Goal: Task Accomplishment & Management: Manage account settings

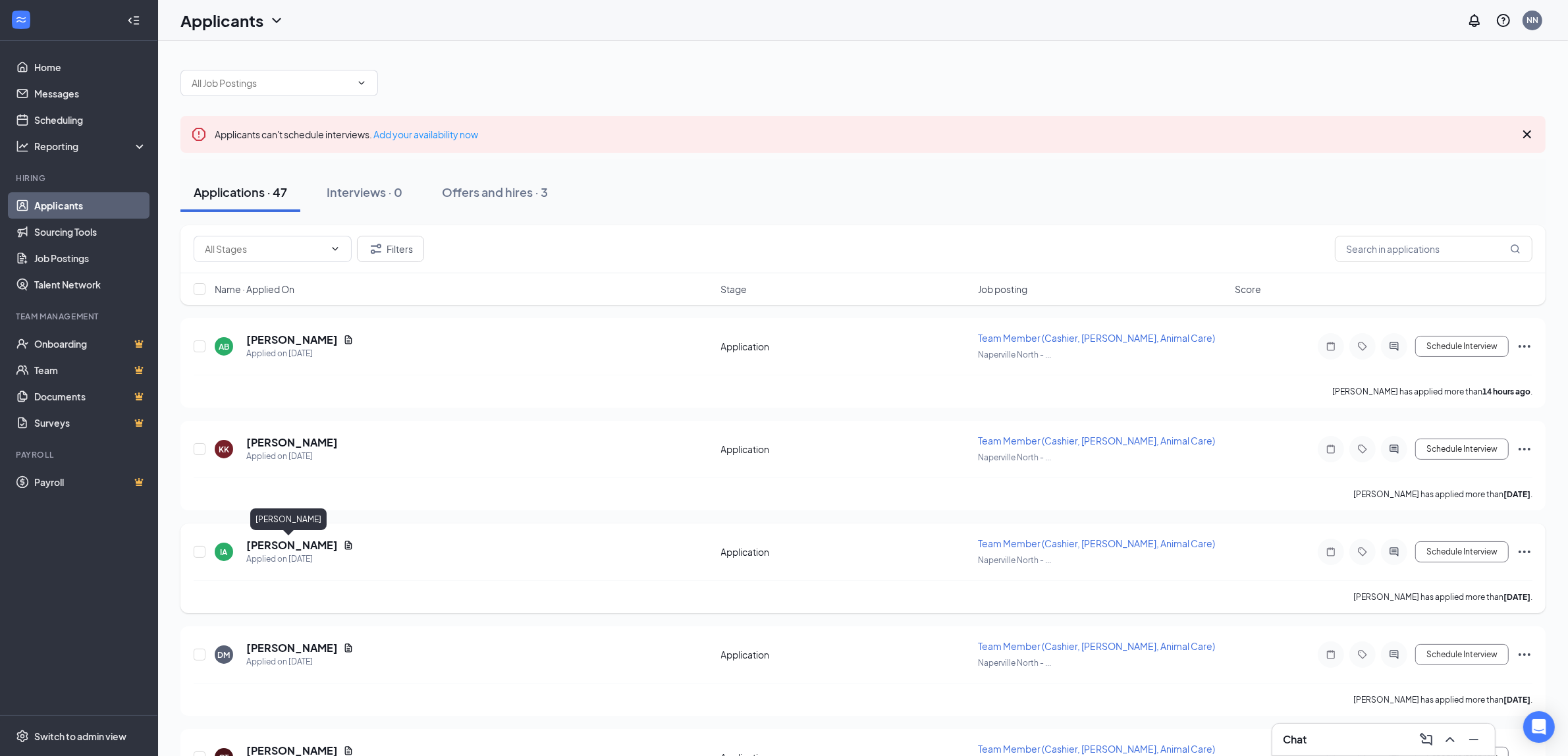
click at [290, 543] on h5 "[PERSON_NAME]" at bounding box center [292, 545] width 92 height 14
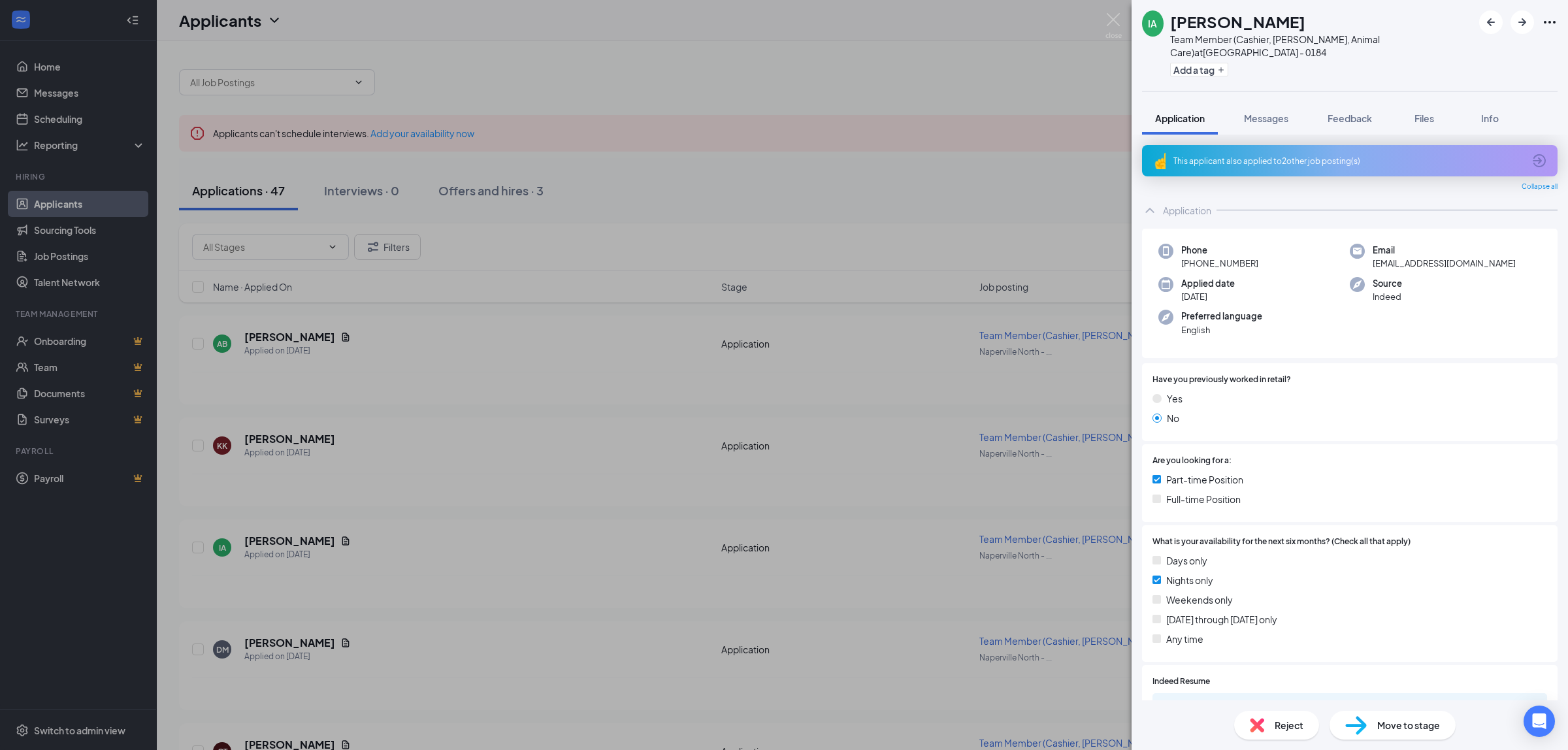
click at [1278, 722] on span "Reject" at bounding box center [1288, 725] width 29 height 14
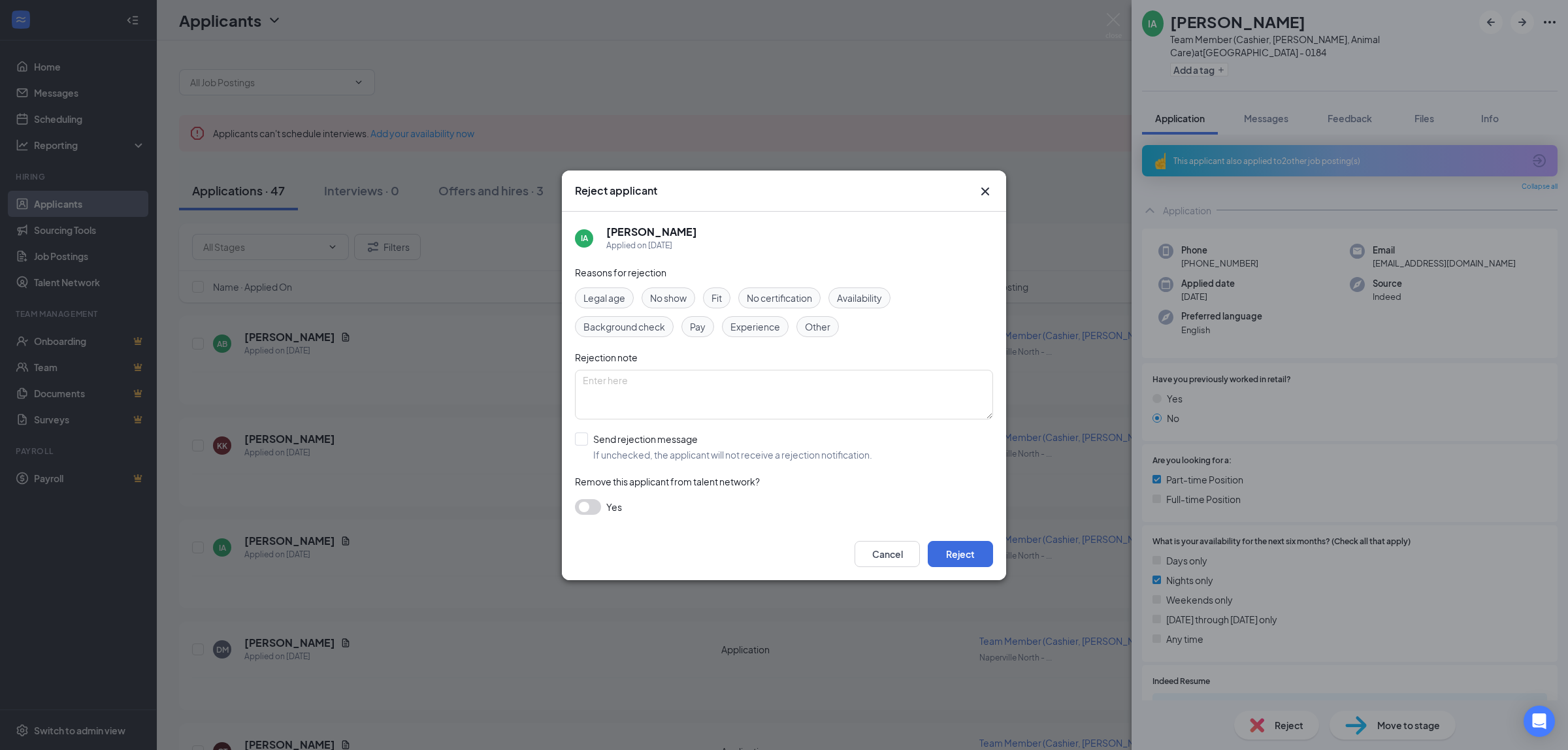
click at [681, 299] on span "No show" at bounding box center [667, 298] width 37 height 14
click at [964, 547] on button "Reject" at bounding box center [960, 554] width 65 height 26
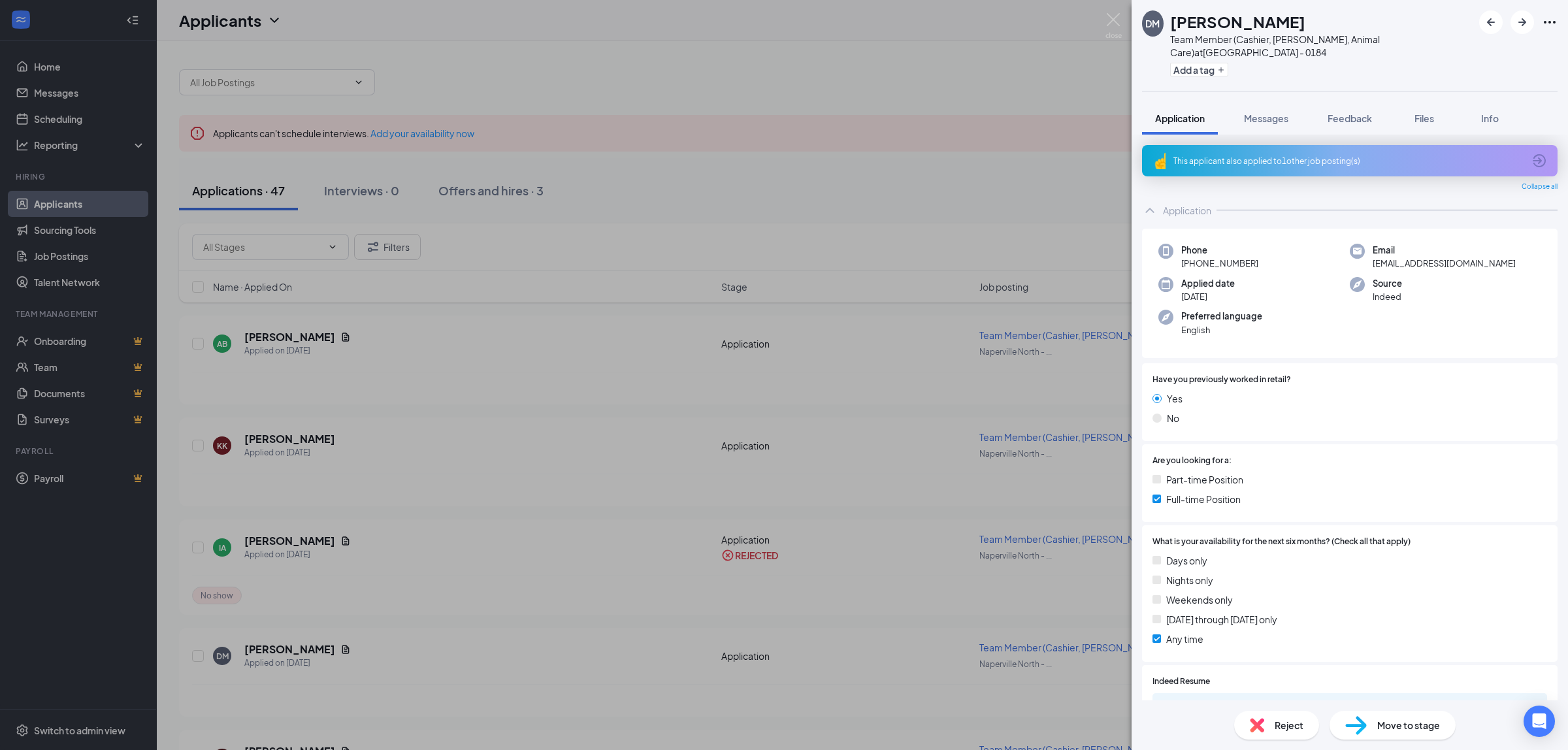
click at [1120, 11] on div "DM [PERSON_NAME] Team Member (Cashier, [PERSON_NAME], Animal Care) at [GEOGRAPH…" at bounding box center [784, 375] width 1568 height 750
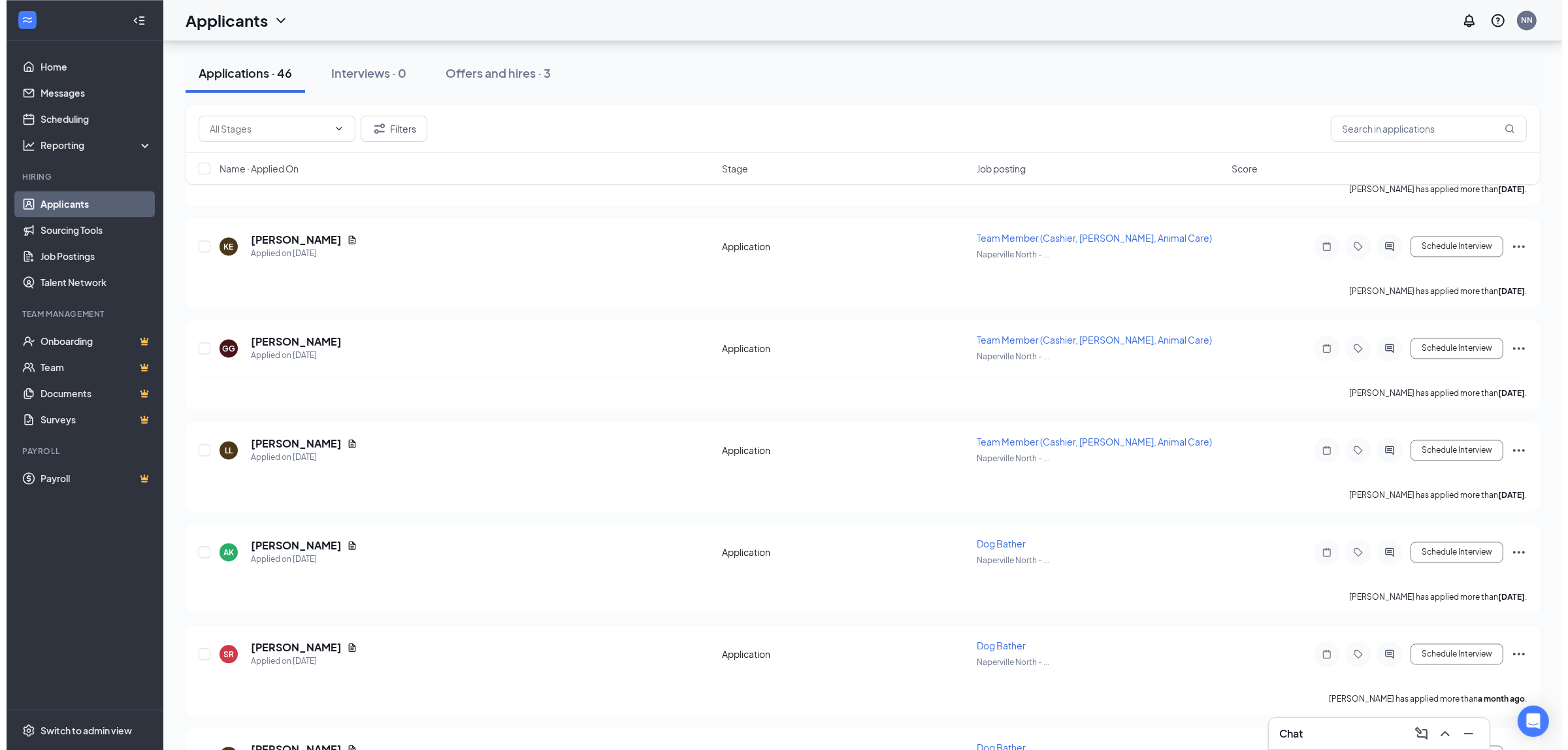
scroll to position [3267, 0]
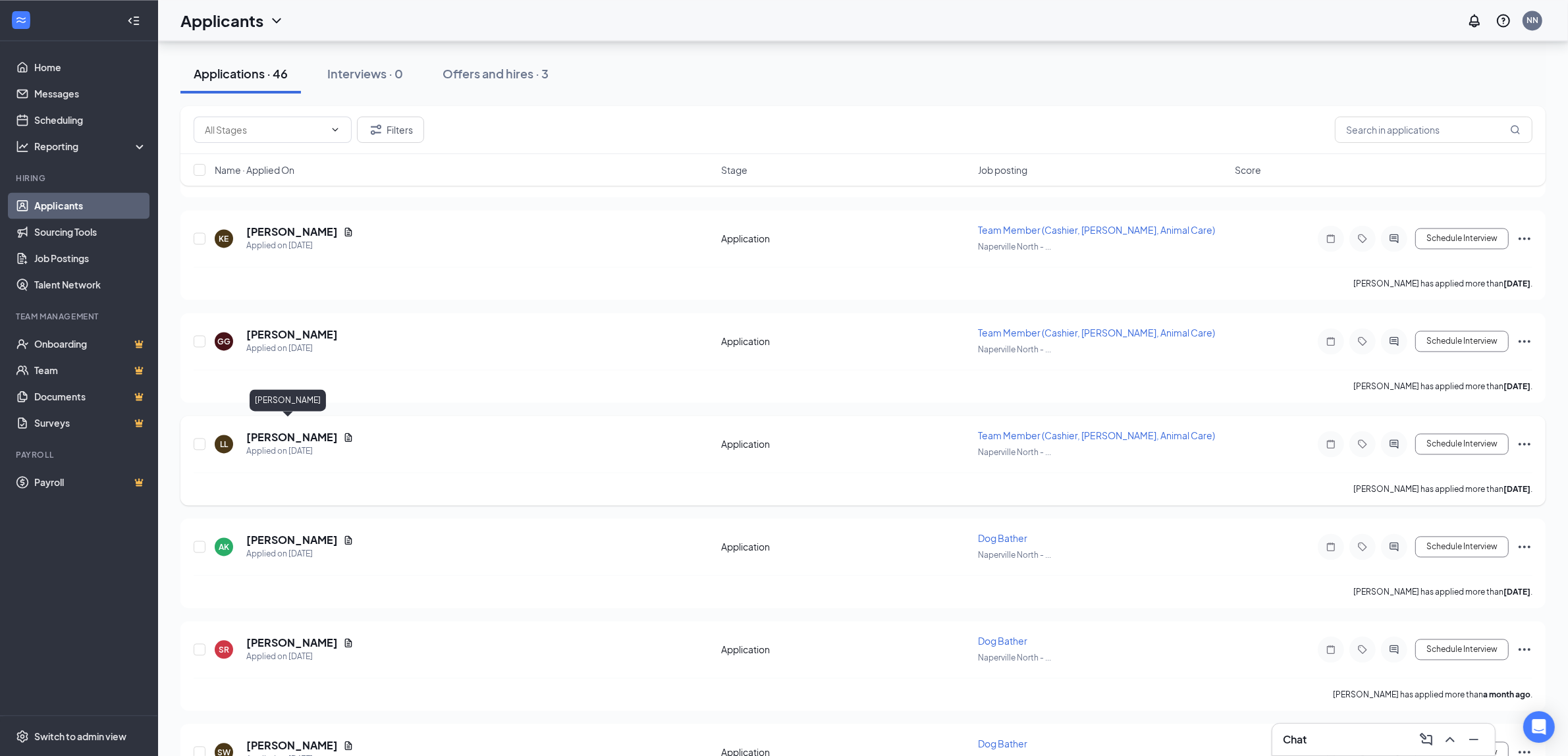
click at [296, 430] on h5 "[PERSON_NAME]" at bounding box center [292, 437] width 92 height 14
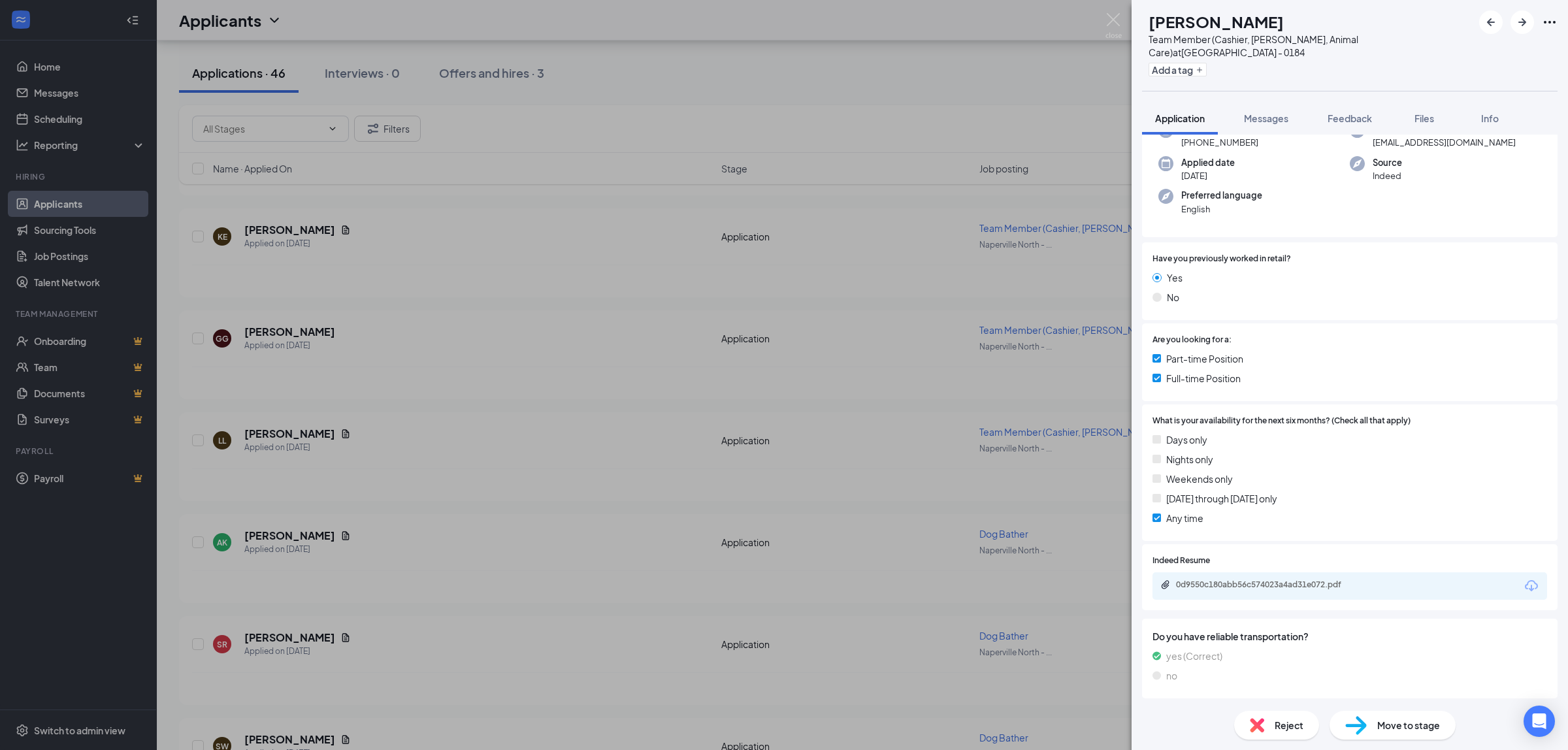
click at [1296, 724] on span "Reject" at bounding box center [1288, 725] width 29 height 14
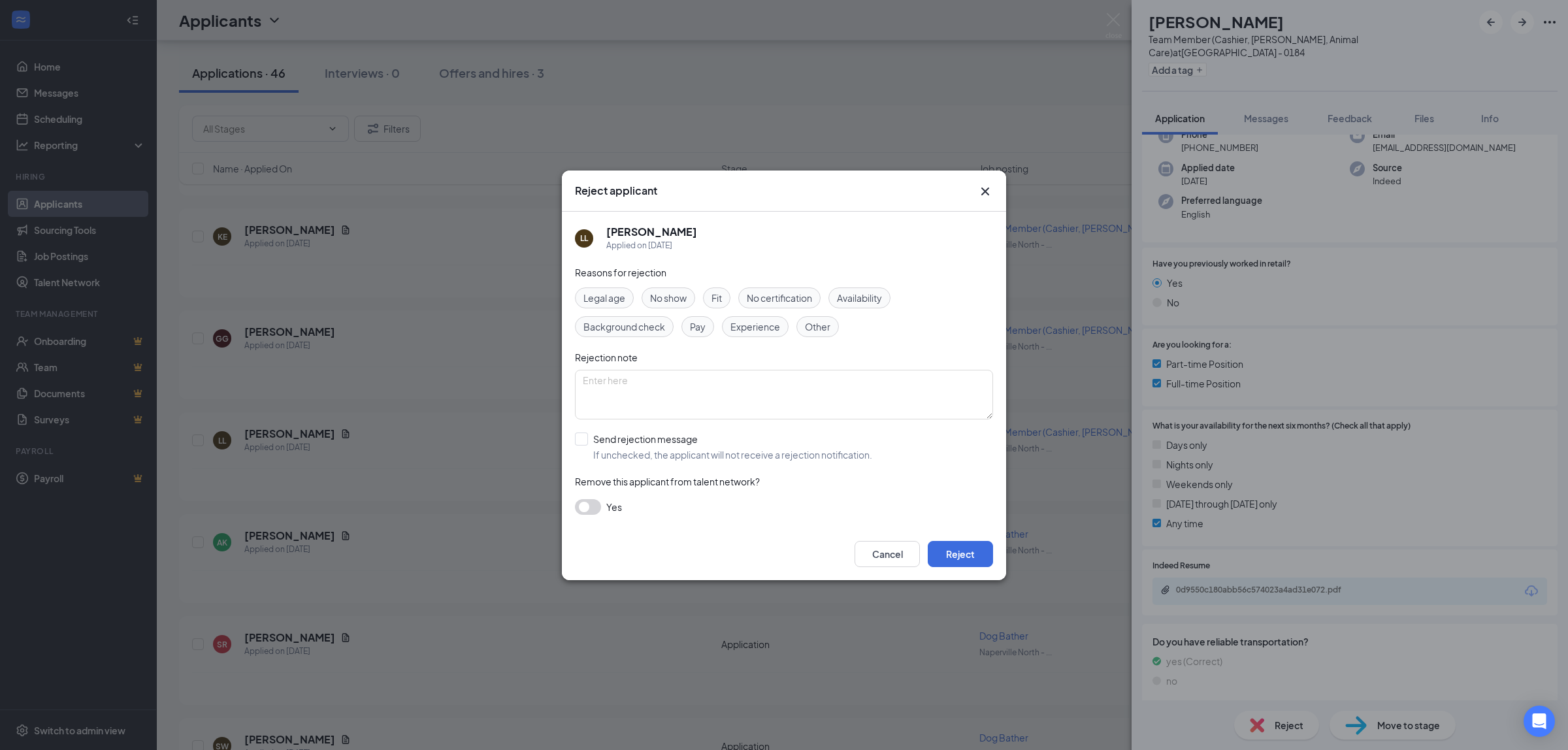
click at [672, 296] on span "No show" at bounding box center [667, 298] width 37 height 14
click at [670, 396] on textarea at bounding box center [784, 395] width 418 height 50
type textarea "was hired no showed to start date"
click at [957, 554] on button "Reject" at bounding box center [960, 554] width 65 height 26
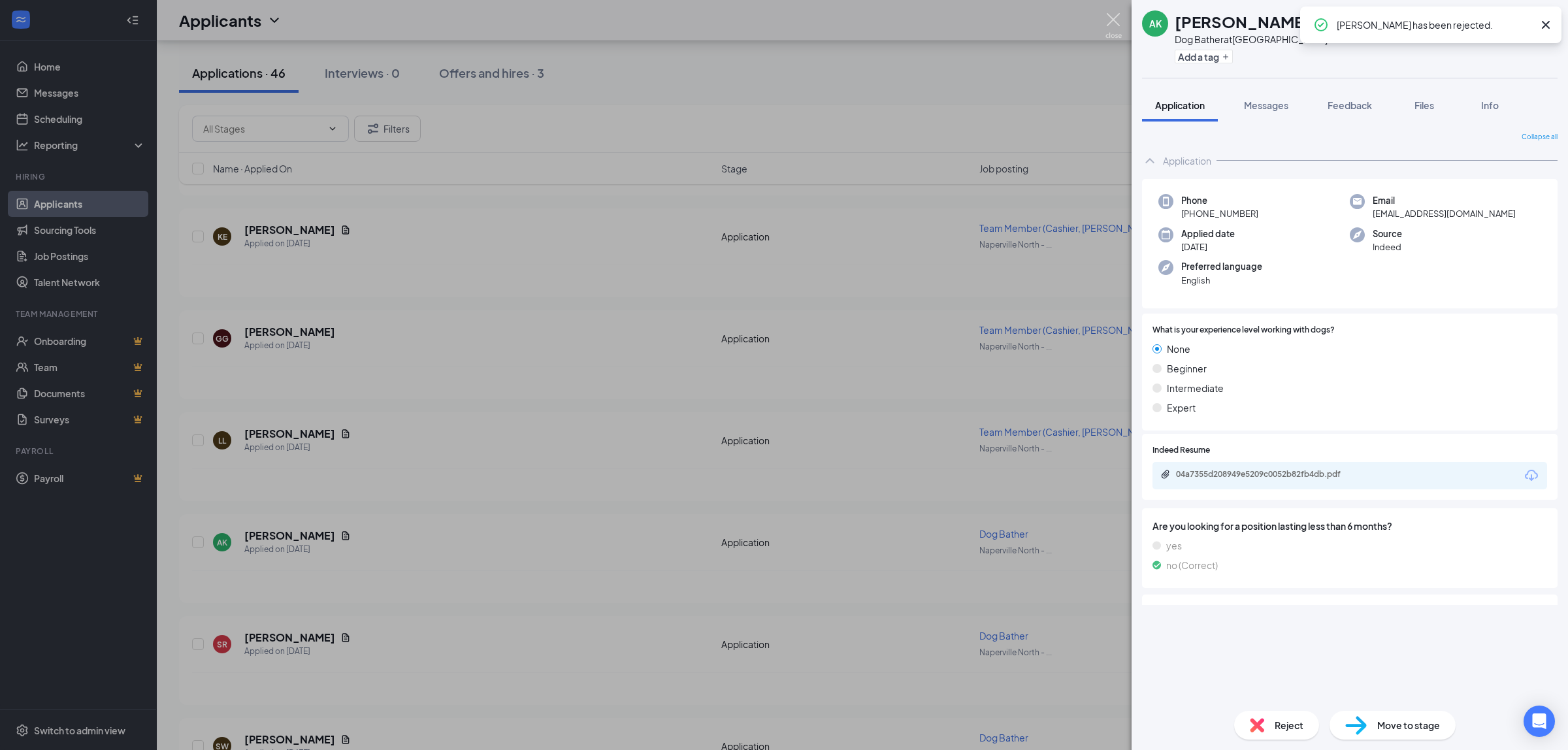
click at [1119, 16] on img at bounding box center [1113, 26] width 16 height 26
